Goal: Task Accomplishment & Management: Use online tool/utility

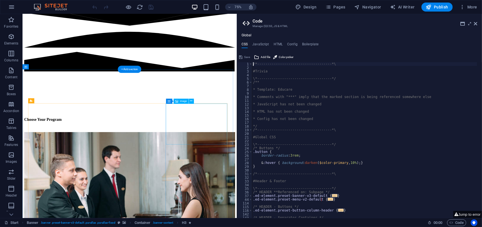
scroll to position [313, 0]
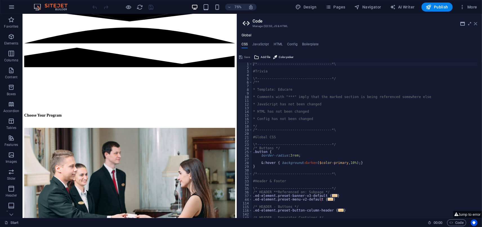
click at [477, 24] on icon at bounding box center [475, 23] width 3 height 5
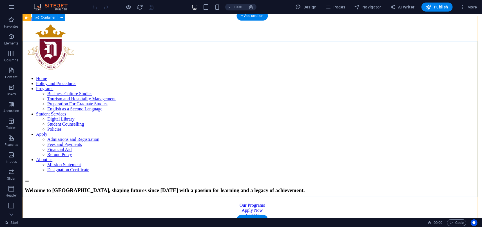
scroll to position [0, 0]
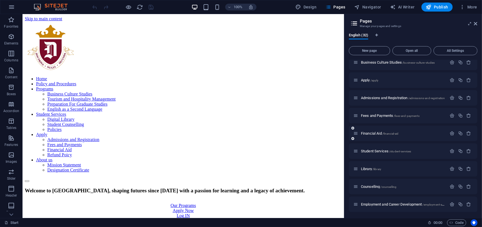
scroll to position [125, 0]
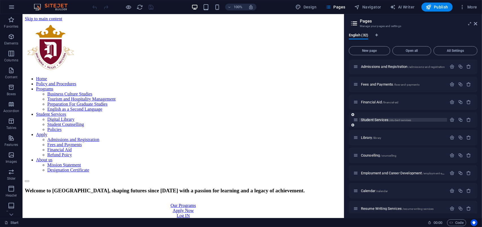
click at [379, 119] on span "Student Services /student-services" at bounding box center [386, 120] width 50 height 4
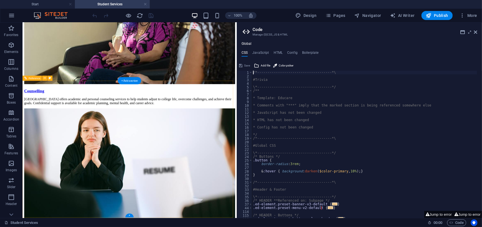
scroll to position [466, 0]
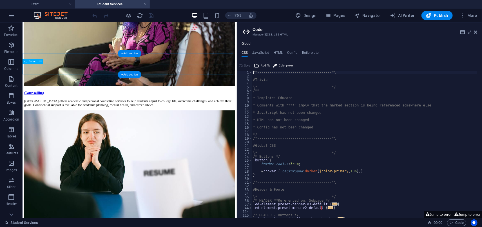
select select
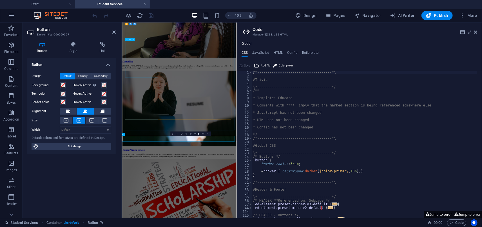
scroll to position [238, 0]
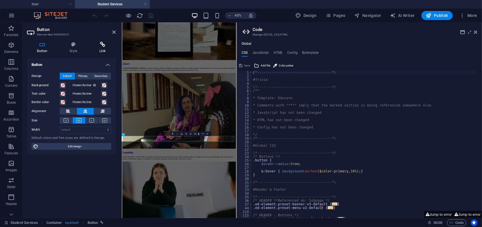
click at [109, 48] on h4 "Link" at bounding box center [102, 48] width 26 height 12
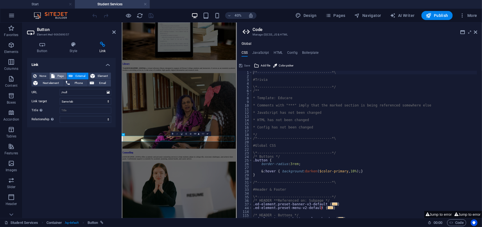
click at [56, 75] on button "Page" at bounding box center [58, 76] width 17 height 7
click at [84, 91] on select "Start Programs Preparation For Graduate Studies (PGSA) English as a Second Lang…" at bounding box center [86, 92] width 52 height 7
select select "21"
click at [60, 89] on select "Start Programs Preparation For Graduate Studies (PGSA) English as a Second Lang…" at bounding box center [86, 92] width 52 height 7
click at [83, 146] on div "Link None Page External Element Next element Phone Email Page Start Programs Pr…" at bounding box center [71, 135] width 89 height 155
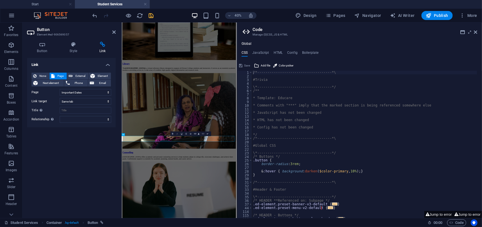
click at [154, 14] on icon "save" at bounding box center [151, 15] width 6 height 6
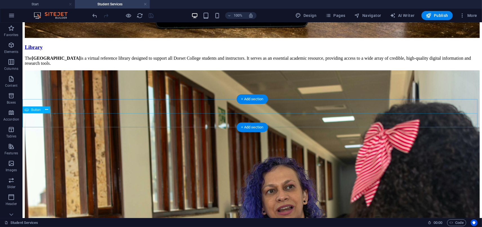
select select "21"
select select
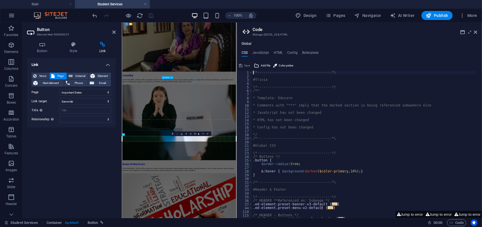
scroll to position [238, 0]
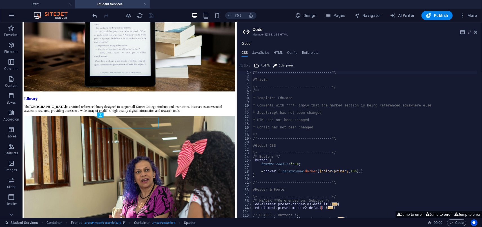
click at [478, 31] on aside "Code Manage (S)CSS, JS & HTML Global CSS JavaScript HTML Config Boilerplate /*-…" at bounding box center [359, 120] width 245 height 195
click at [475, 34] on icon at bounding box center [475, 32] width 3 height 5
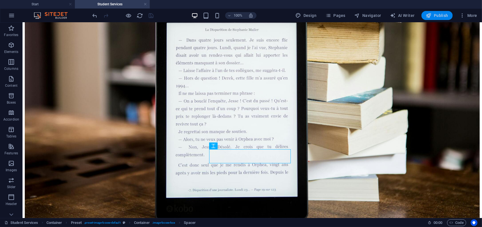
click at [445, 18] on span "Publish" at bounding box center [437, 16] width 22 height 6
